Goal: Find specific page/section: Find specific page/section

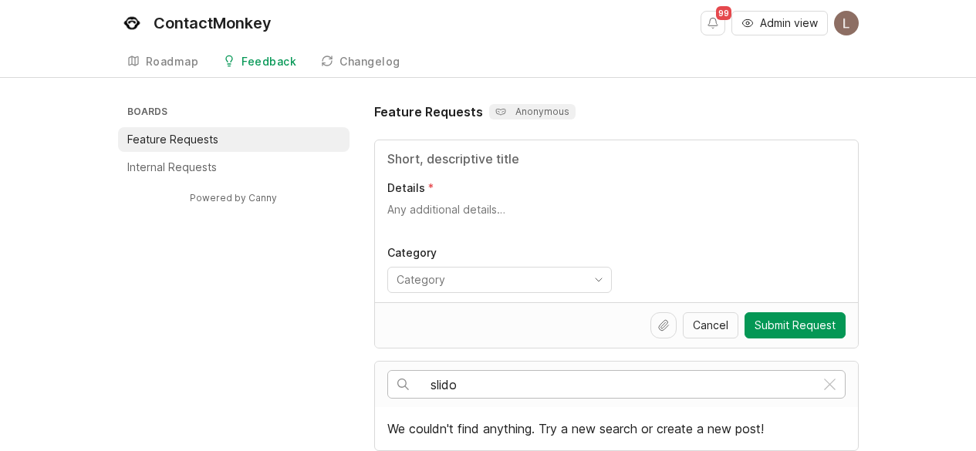
scroll to position [5, 0]
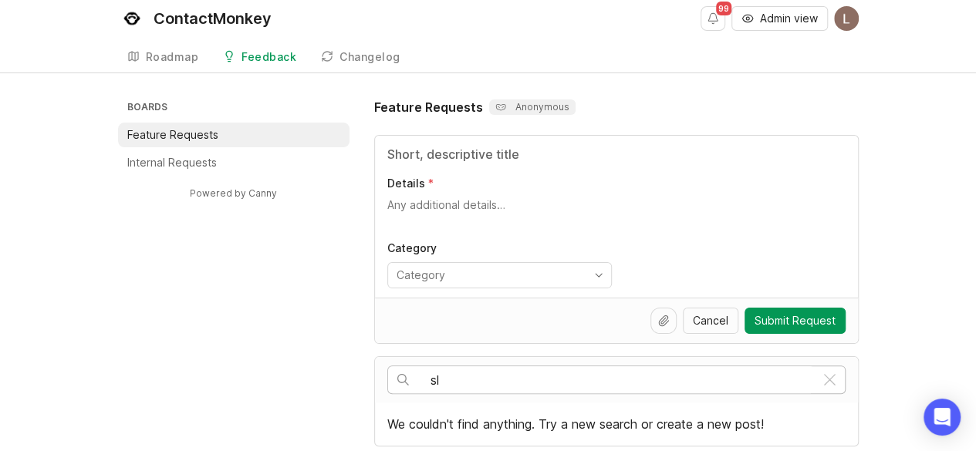
type input "s"
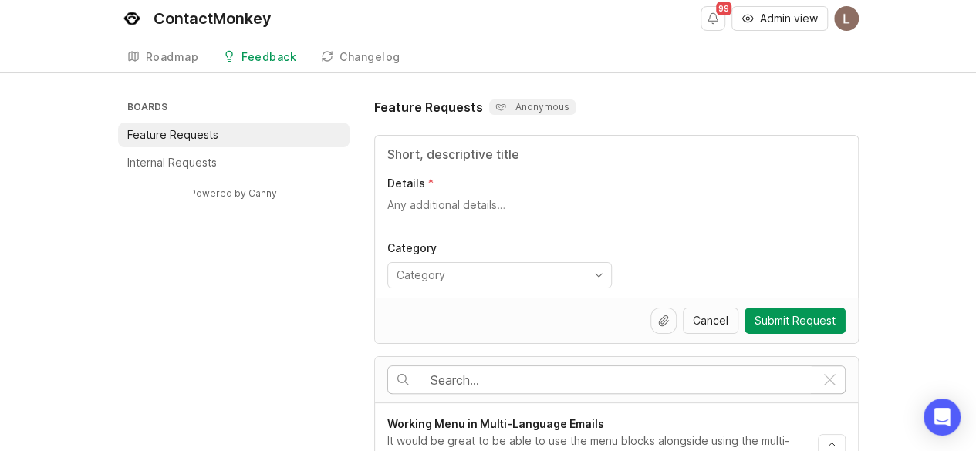
scroll to position [128, 0]
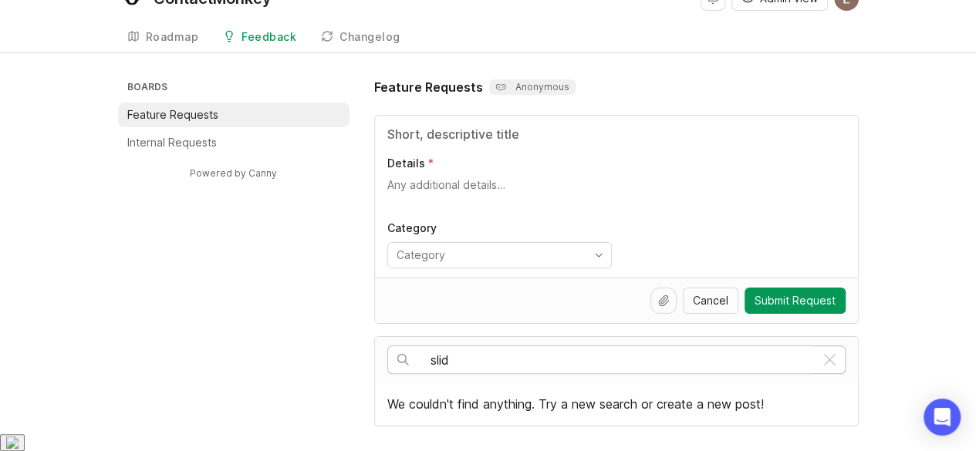
scroll to position [5, 0]
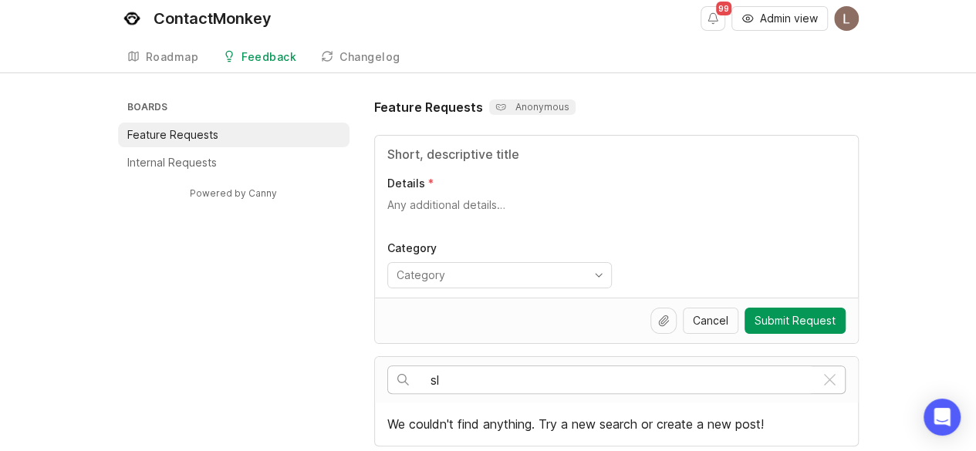
type input "s"
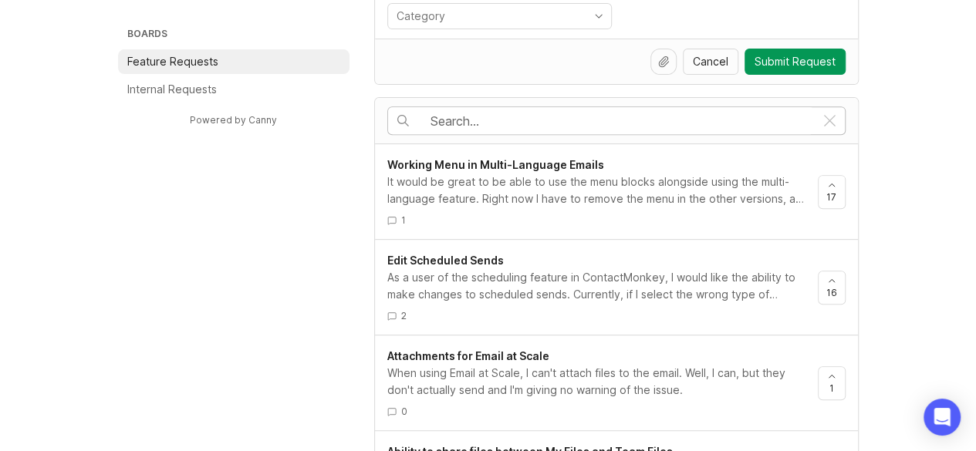
scroll to position [265, 0]
click at [468, 258] on span "Edit Scheduled Sends" at bounding box center [445, 259] width 116 height 13
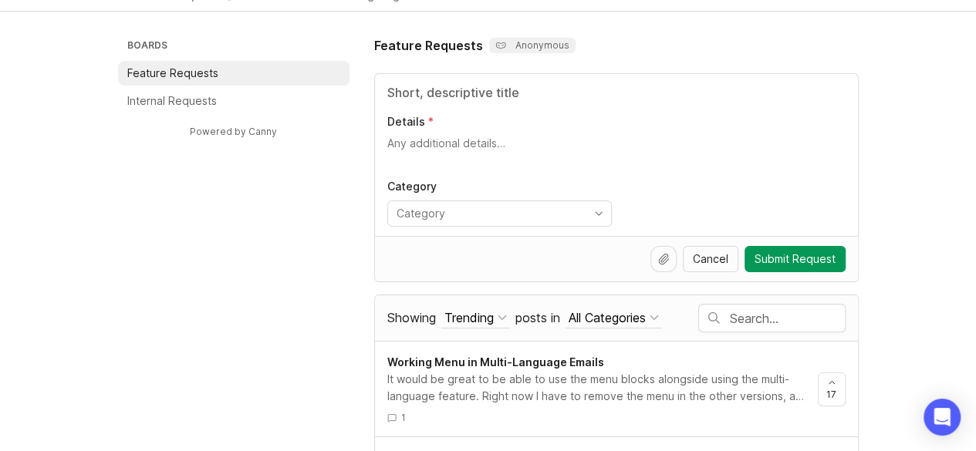
scroll to position [64, 0]
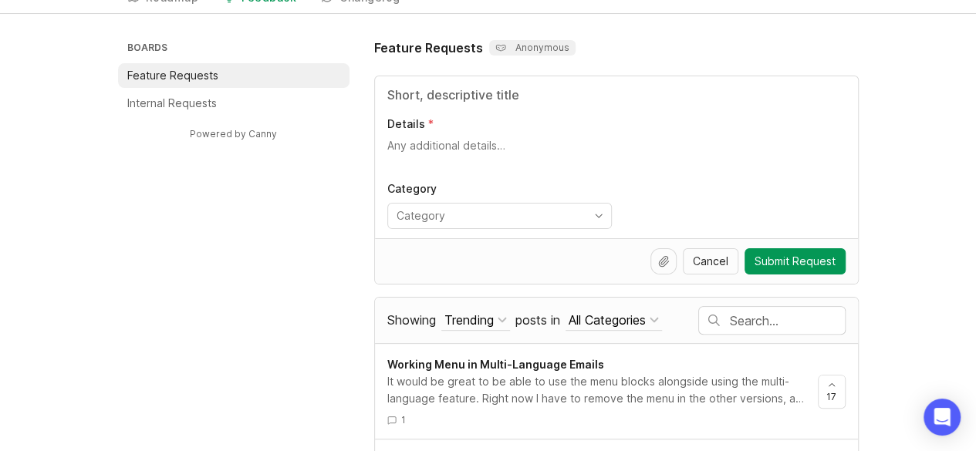
click at [767, 319] on input "text" at bounding box center [787, 320] width 115 height 17
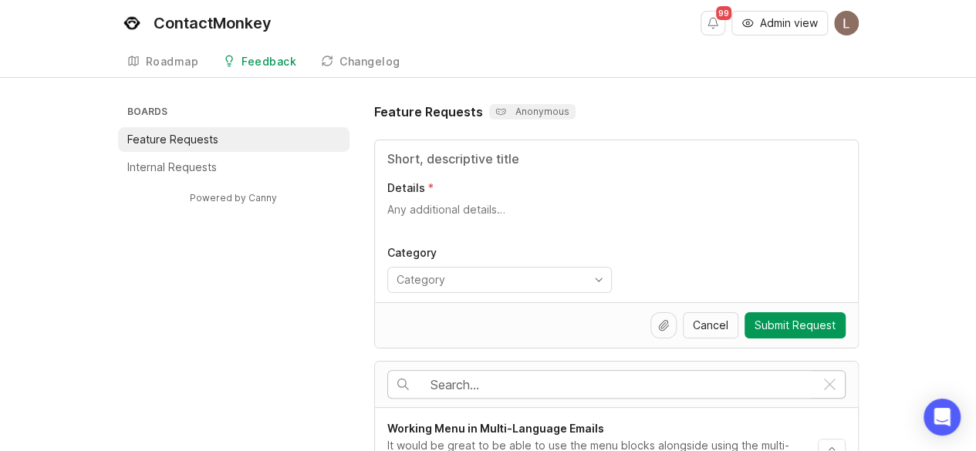
click at [182, 66] on div "Roadmap" at bounding box center [172, 61] width 53 height 11
click at [743, 386] on input "text" at bounding box center [787, 384] width 115 height 17
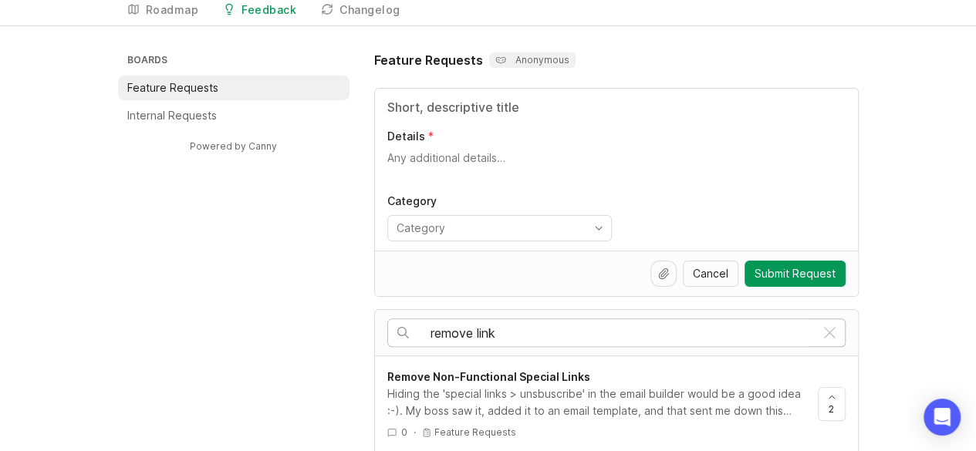
scroll to position [62, 0]
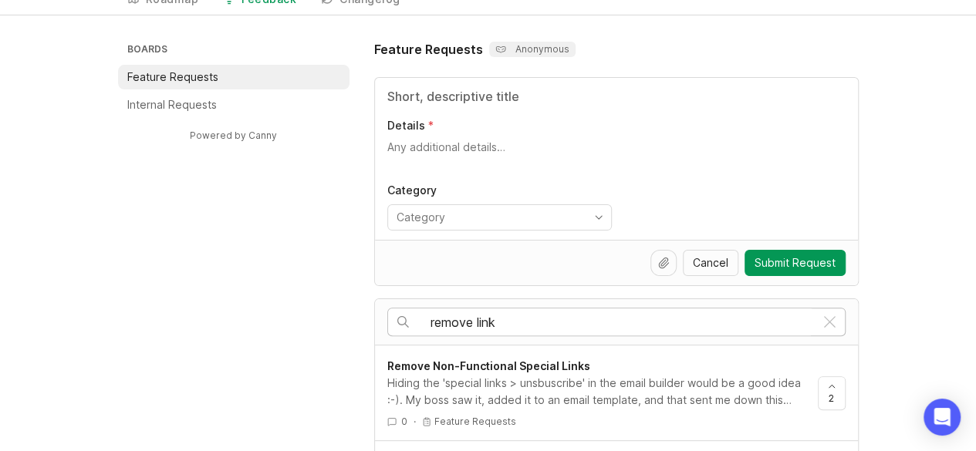
type input "remove link"
click at [538, 363] on span "Remove Non-Functional Special Links" at bounding box center [488, 365] width 203 height 13
